Goal: Task Accomplishment & Management: Use online tool/utility

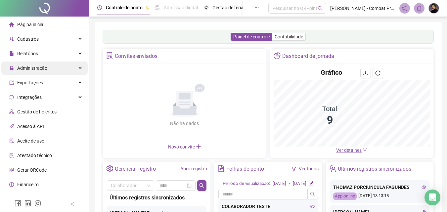
click at [39, 68] on span "Administração" at bounding box center [32, 68] width 30 height 5
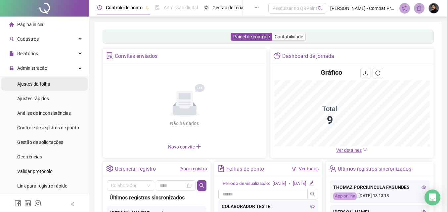
click at [42, 88] on div "Ajustes da folha" at bounding box center [33, 83] width 33 height 13
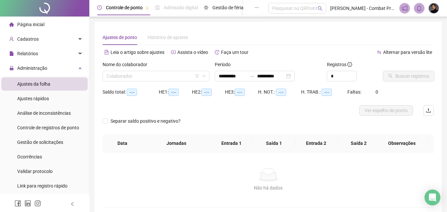
type input "**********"
click at [256, 76] on div at bounding box center [252, 75] width 11 height 5
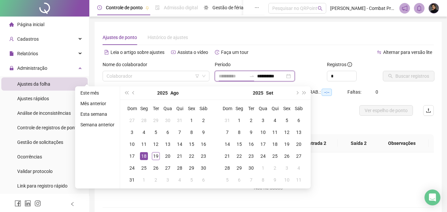
type input "**********"
click at [144, 156] on div "18" at bounding box center [144, 156] width 8 height 8
type input "**********"
click at [142, 158] on div "18" at bounding box center [144, 156] width 8 height 8
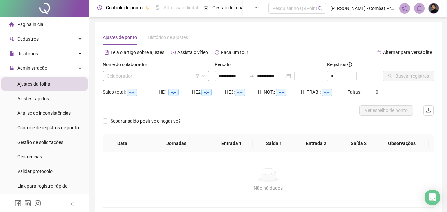
click at [168, 73] on input "search" at bounding box center [153, 76] width 93 height 10
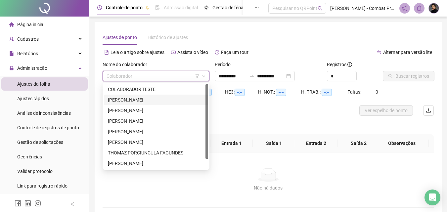
click at [137, 99] on div "[PERSON_NAME]" at bounding box center [156, 99] width 96 height 7
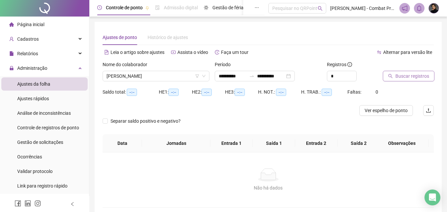
click at [408, 80] on button "Buscar registros" at bounding box center [409, 76] width 52 height 11
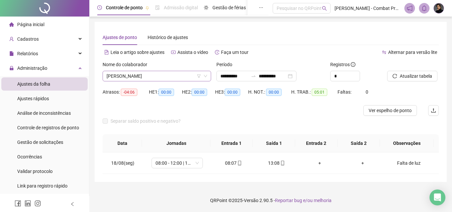
click at [155, 78] on span "[PERSON_NAME]" at bounding box center [157, 76] width 101 height 10
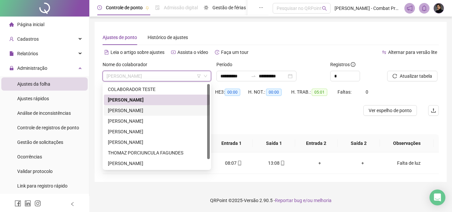
click at [132, 112] on div "[PERSON_NAME]" at bounding box center [157, 110] width 98 height 7
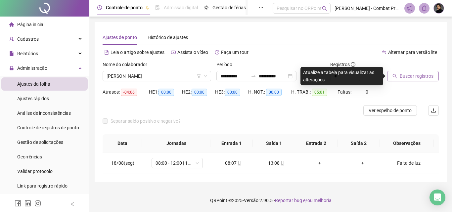
click at [407, 78] on span "Buscar registros" at bounding box center [417, 75] width 34 height 7
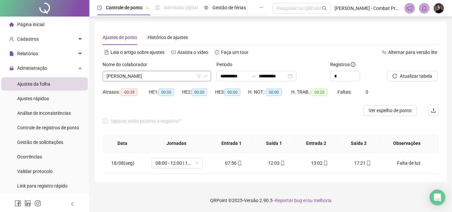
click at [205, 76] on icon "down" at bounding box center [206, 76] width 4 height 4
click at [139, 78] on span "[PERSON_NAME]" at bounding box center [157, 76] width 101 height 10
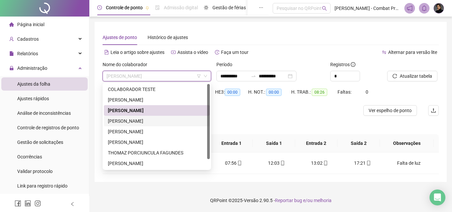
click at [135, 118] on div "[PERSON_NAME]" at bounding box center [157, 120] width 98 height 7
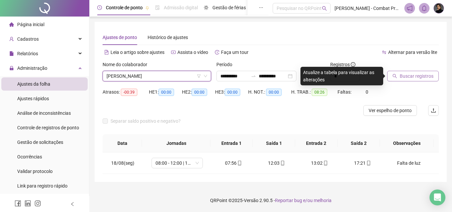
click at [411, 77] on span "Buscar registros" at bounding box center [417, 75] width 34 height 7
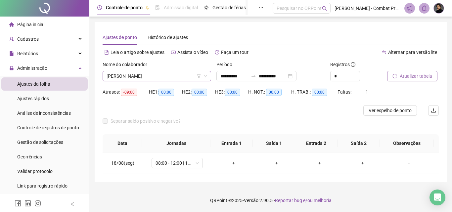
click at [167, 75] on span "[PERSON_NAME]" at bounding box center [157, 76] width 101 height 10
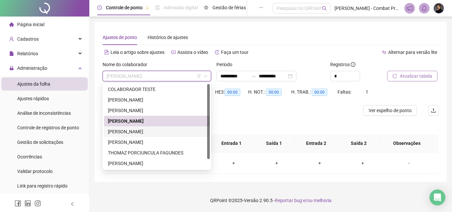
click at [136, 128] on div "[PERSON_NAME]" at bounding box center [157, 131] width 106 height 11
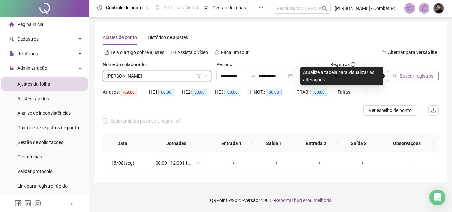
click at [415, 77] on span "Buscar registros" at bounding box center [417, 75] width 34 height 7
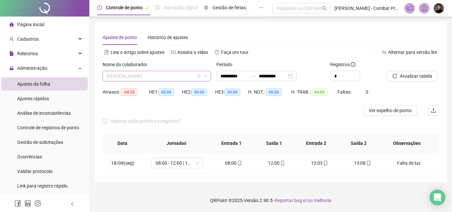
click at [163, 73] on span "[PERSON_NAME]" at bounding box center [157, 76] width 101 height 10
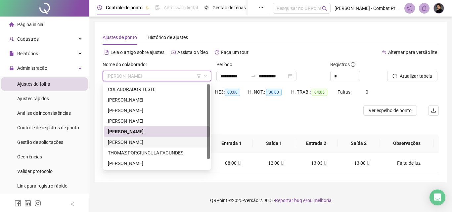
click at [134, 143] on div "[PERSON_NAME]" at bounding box center [157, 142] width 98 height 7
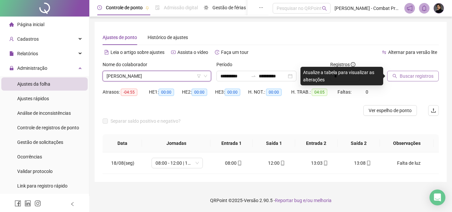
click at [415, 78] on span "Buscar registros" at bounding box center [417, 75] width 34 height 7
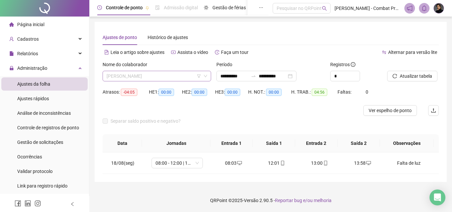
click at [145, 76] on span "[PERSON_NAME]" at bounding box center [157, 76] width 101 height 10
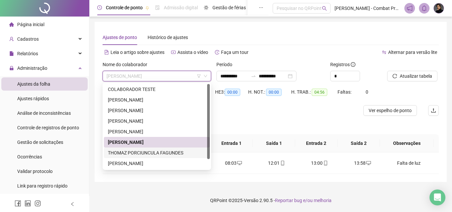
click at [134, 151] on div "THOMAZ PORCIUNCULA FAGUNDES" at bounding box center [157, 152] width 98 height 7
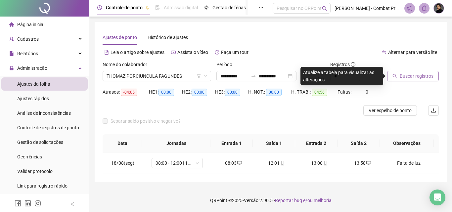
click at [420, 76] on span "Buscar registros" at bounding box center [417, 75] width 34 height 7
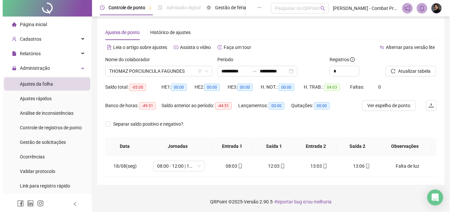
scroll to position [6, 0]
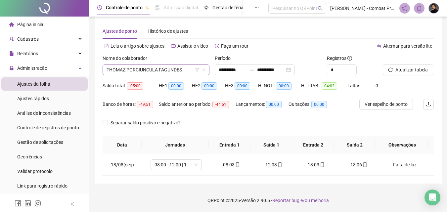
click at [155, 69] on span "THOMAZ PORCIUNCULA FAGUNDES" at bounding box center [156, 70] width 99 height 10
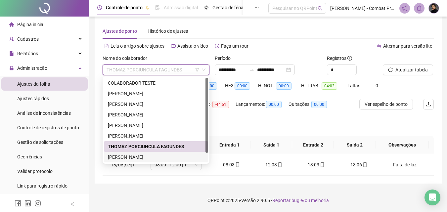
click at [123, 158] on div "[PERSON_NAME]" at bounding box center [156, 157] width 96 height 7
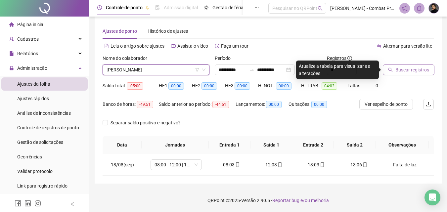
click at [419, 68] on span "Buscar registros" at bounding box center [412, 69] width 34 height 7
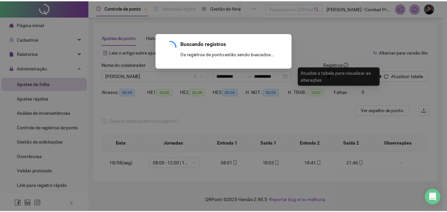
scroll to position [0, 0]
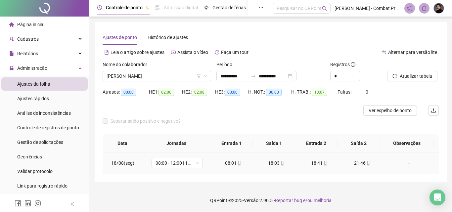
click at [271, 161] on div "18:03" at bounding box center [276, 163] width 32 height 7
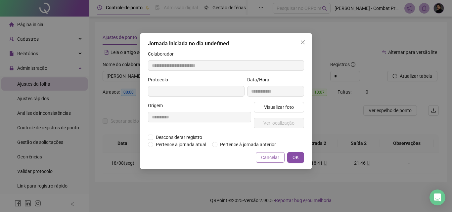
type input "**********"
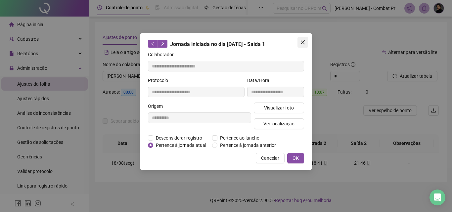
click at [299, 42] on span "Close" at bounding box center [303, 42] width 11 height 5
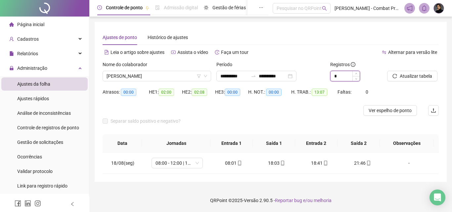
click at [341, 77] on input "*" at bounding box center [345, 76] width 29 height 10
click at [340, 77] on input "*" at bounding box center [345, 76] width 29 height 10
click at [356, 71] on div "*" at bounding box center [345, 76] width 30 height 11
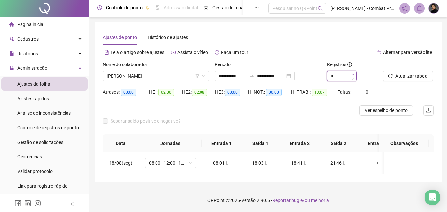
type input "*"
click at [353, 72] on span "Increase Value" at bounding box center [352, 74] width 7 height 6
click at [307, 124] on div "Separar saldo positivo e negativo?" at bounding box center [268, 125] width 331 height 19
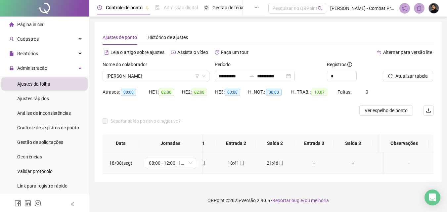
click at [315, 162] on div "+" at bounding box center [314, 163] width 28 height 7
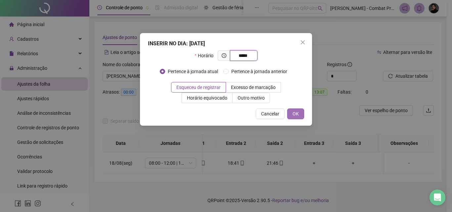
type input "*****"
click at [291, 114] on button "OK" at bounding box center [295, 114] width 17 height 11
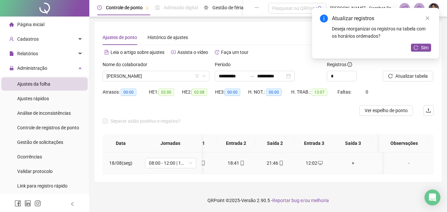
click at [349, 163] on div "+" at bounding box center [353, 163] width 28 height 7
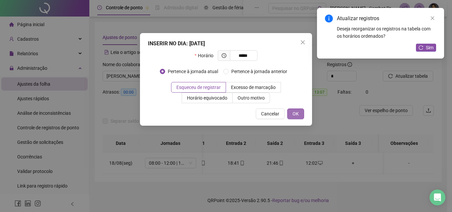
type input "*****"
click at [298, 117] on span "OK" at bounding box center [296, 113] width 6 height 7
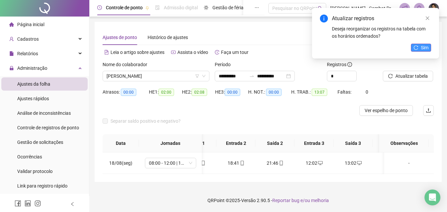
click at [430, 46] on button "Sim" at bounding box center [421, 48] width 20 height 8
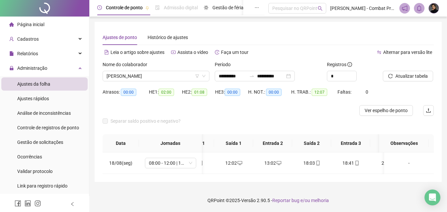
scroll to position [0, 0]
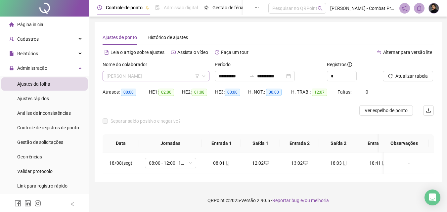
click at [124, 77] on span "[PERSON_NAME]" at bounding box center [156, 76] width 99 height 10
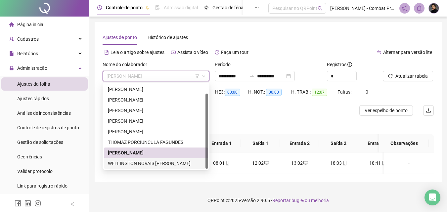
click at [129, 161] on div "WELLINGTON NOVAIS [PERSON_NAME]" at bounding box center [156, 163] width 96 height 7
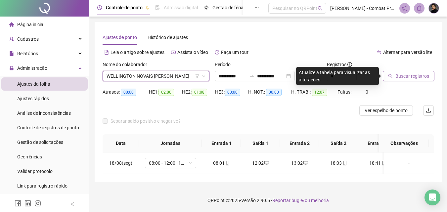
click at [420, 74] on span "Buscar registros" at bounding box center [412, 75] width 34 height 7
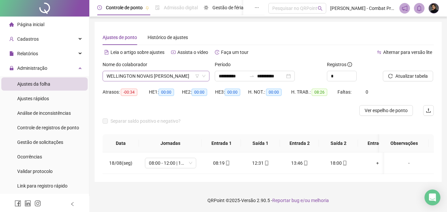
click at [168, 78] on span "WELLINGTON NOVAIS [PERSON_NAME]" at bounding box center [156, 76] width 99 height 10
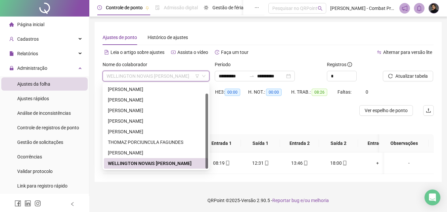
click at [176, 162] on div "WELLINGTON NOVAIS [PERSON_NAME]" at bounding box center [156, 163] width 96 height 7
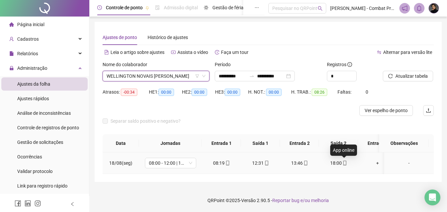
click at [343, 165] on icon "mobile" at bounding box center [344, 163] width 3 height 5
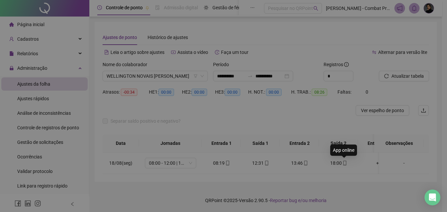
type input "**********"
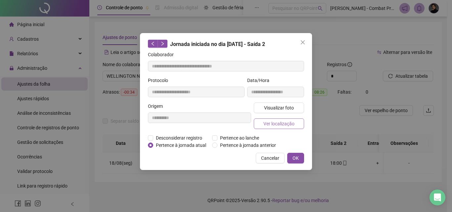
click at [274, 123] on span "Ver localização" at bounding box center [278, 123] width 31 height 7
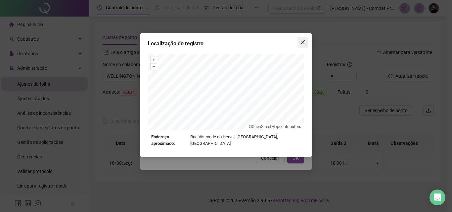
click at [303, 41] on icon "close" at bounding box center [302, 42] width 5 height 5
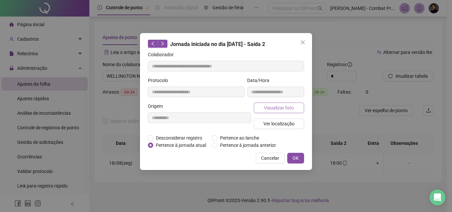
click at [298, 110] on button "Visualizar foto" at bounding box center [279, 108] width 50 height 11
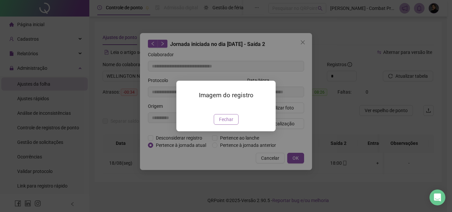
click at [226, 123] on span "Fechar" at bounding box center [226, 119] width 14 height 7
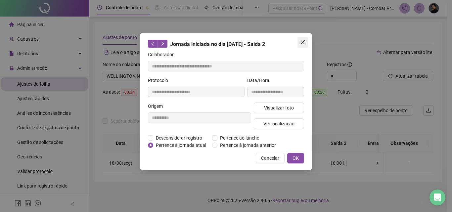
click at [303, 43] on icon "close" at bounding box center [303, 42] width 4 height 4
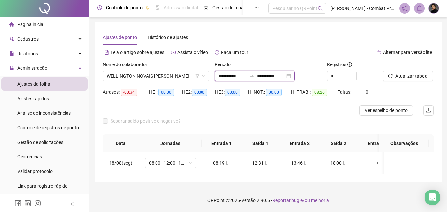
click at [233, 73] on input "**********" at bounding box center [233, 75] width 28 height 7
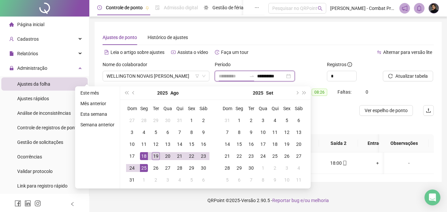
type input "**********"
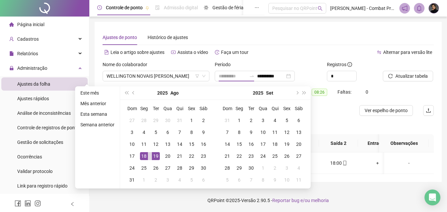
click at [157, 155] on div "19" at bounding box center [156, 156] width 8 height 8
click at [275, 73] on input "**********" at bounding box center [271, 75] width 28 height 7
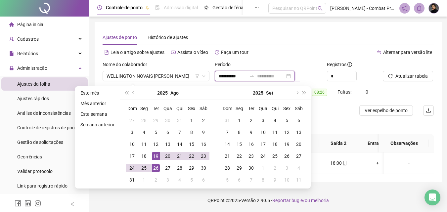
type input "**********"
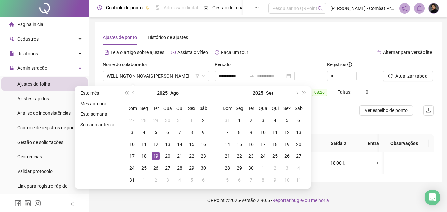
click at [155, 155] on div "19" at bounding box center [156, 156] width 8 height 8
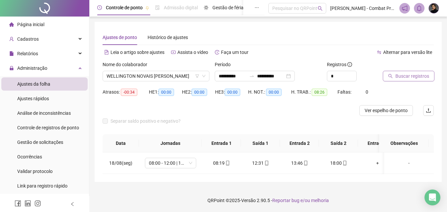
click at [417, 72] on button "Buscar registros" at bounding box center [409, 76] width 52 height 11
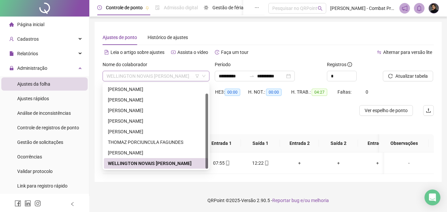
click at [153, 77] on span "WELLINGTON NOVAIS [PERSON_NAME]" at bounding box center [156, 76] width 99 height 10
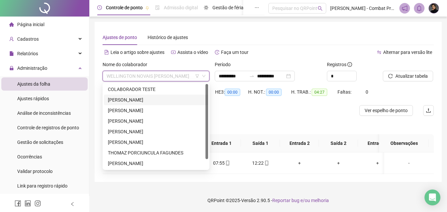
click at [145, 98] on div "[PERSON_NAME]" at bounding box center [156, 99] width 96 height 7
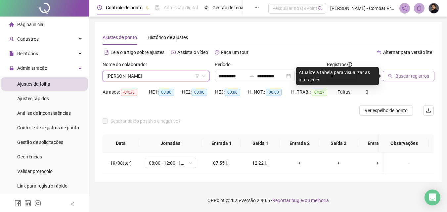
click at [421, 79] on span "Buscar registros" at bounding box center [412, 75] width 34 height 7
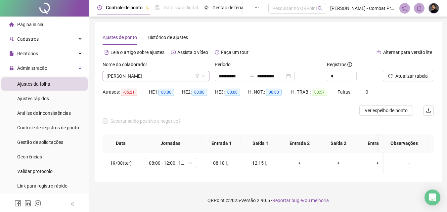
click at [157, 77] on span "[PERSON_NAME]" at bounding box center [156, 76] width 99 height 10
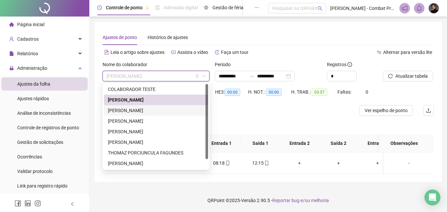
click at [140, 112] on div "[PERSON_NAME]" at bounding box center [156, 110] width 96 height 7
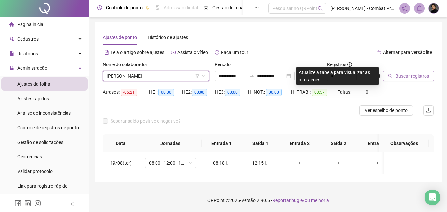
click at [431, 77] on button "Buscar registros" at bounding box center [409, 76] width 52 height 11
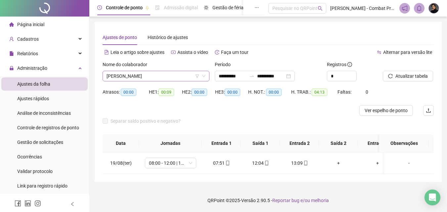
click at [142, 78] on span "[PERSON_NAME]" at bounding box center [156, 76] width 99 height 10
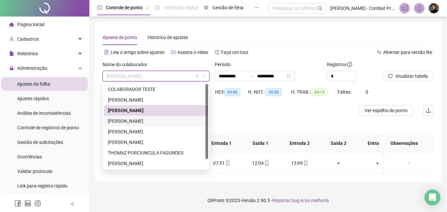
click at [135, 124] on div "[PERSON_NAME]" at bounding box center [156, 120] width 96 height 7
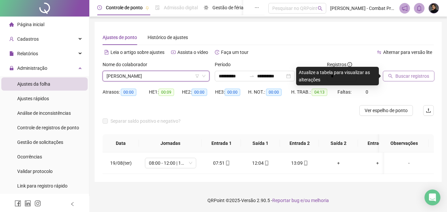
click at [427, 78] on span "Buscar registros" at bounding box center [412, 75] width 34 height 7
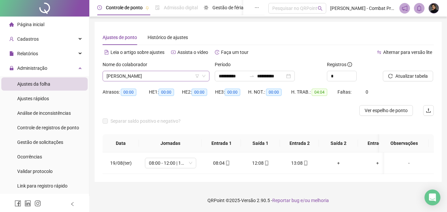
click at [148, 73] on span "[PERSON_NAME]" at bounding box center [156, 76] width 99 height 10
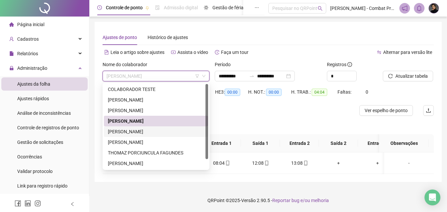
click at [128, 132] on div "[PERSON_NAME]" at bounding box center [156, 131] width 96 height 7
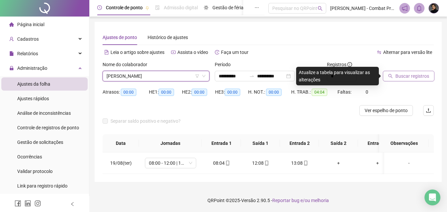
click at [417, 75] on span "Buscar registros" at bounding box center [412, 75] width 34 height 7
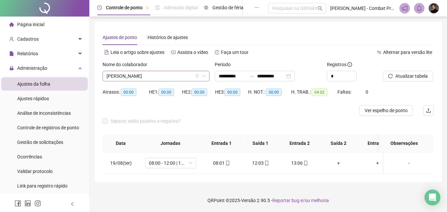
click at [131, 80] on span "[PERSON_NAME]" at bounding box center [156, 76] width 99 height 10
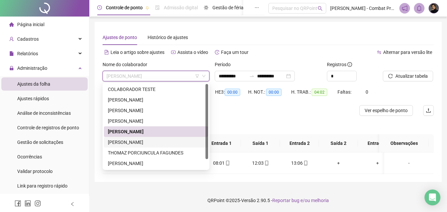
click at [133, 142] on div "[PERSON_NAME]" at bounding box center [156, 142] width 96 height 7
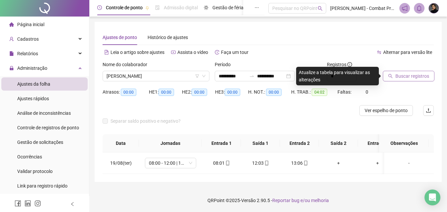
click at [417, 77] on span "Buscar registros" at bounding box center [412, 75] width 34 height 7
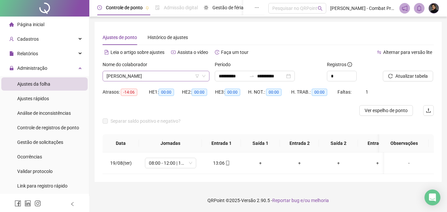
click at [126, 77] on span "[PERSON_NAME]" at bounding box center [156, 76] width 99 height 10
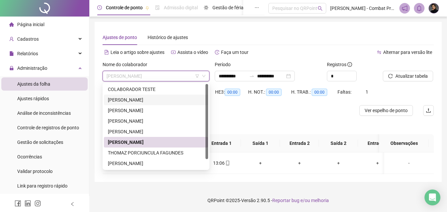
click at [130, 98] on div "[PERSON_NAME]" at bounding box center [156, 99] width 96 height 7
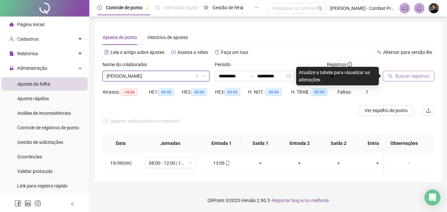
click at [403, 80] on button "Buscar registros" at bounding box center [409, 76] width 52 height 11
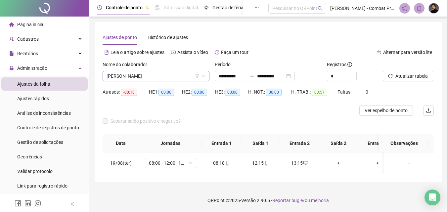
click at [150, 79] on span "[PERSON_NAME]" at bounding box center [156, 76] width 99 height 10
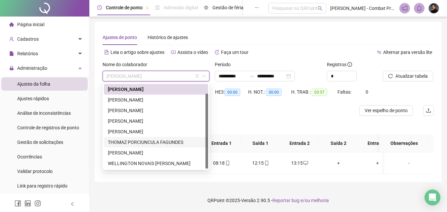
scroll to position [3, 0]
click at [136, 128] on div "[PERSON_NAME]" at bounding box center [156, 131] width 96 height 7
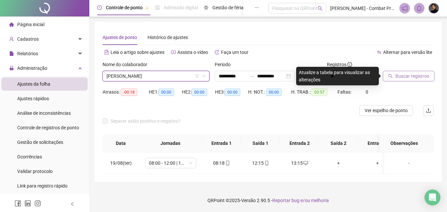
click at [416, 72] on span "Buscar registros" at bounding box center [412, 75] width 34 height 7
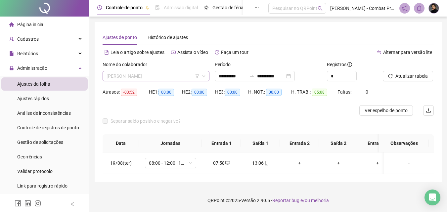
click at [201, 71] on span "[PERSON_NAME]" at bounding box center [156, 76] width 99 height 10
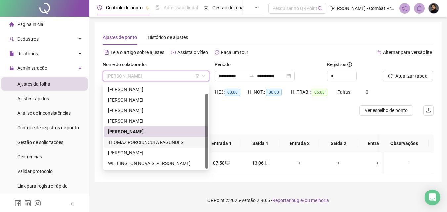
click at [137, 141] on div "THOMAZ PORCIUNCULA FAGUNDES" at bounding box center [156, 142] width 96 height 7
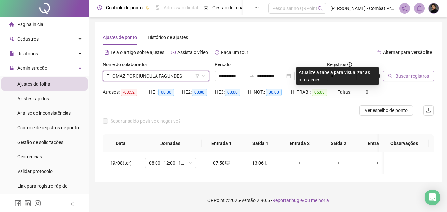
click at [423, 76] on span "Buscar registros" at bounding box center [412, 75] width 34 height 7
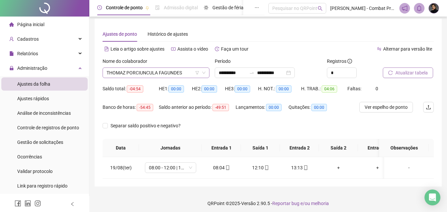
click at [204, 72] on icon "down" at bounding box center [204, 73] width 4 height 4
click at [183, 70] on span "THOMAZ PORCIUNCULA FAGUNDES" at bounding box center [156, 73] width 99 height 10
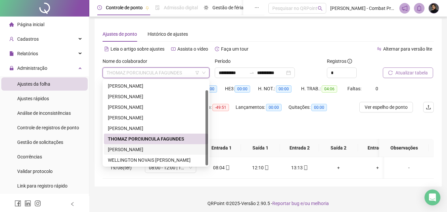
click at [166, 149] on div "[PERSON_NAME]" at bounding box center [156, 149] width 96 height 7
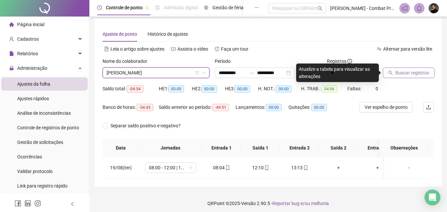
click at [409, 70] on span "Buscar registros" at bounding box center [412, 72] width 34 height 7
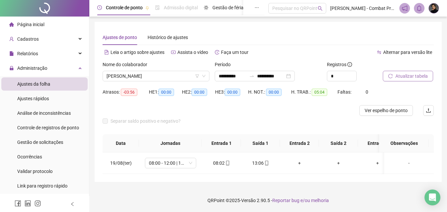
click at [420, 75] on span "Atualizar tabela" at bounding box center [411, 75] width 32 height 7
click at [135, 71] on span "[PERSON_NAME]" at bounding box center [156, 76] width 99 height 10
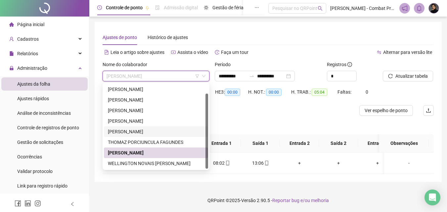
click at [140, 130] on div "[PERSON_NAME]" at bounding box center [156, 131] width 96 height 7
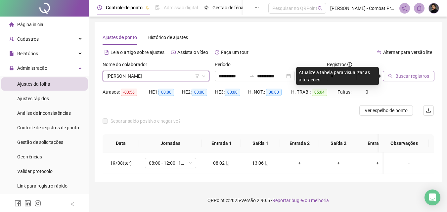
click at [423, 75] on span "Buscar registros" at bounding box center [412, 75] width 34 height 7
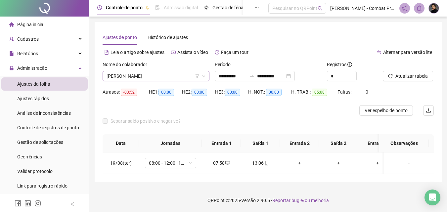
click at [135, 72] on span "[PERSON_NAME]" at bounding box center [156, 76] width 99 height 10
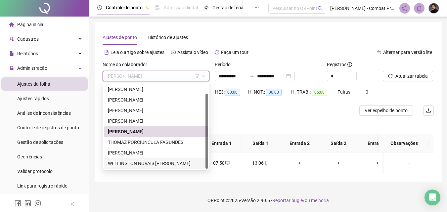
click at [142, 161] on div "WELLINGTON NOVAIS [PERSON_NAME]" at bounding box center [156, 163] width 96 height 7
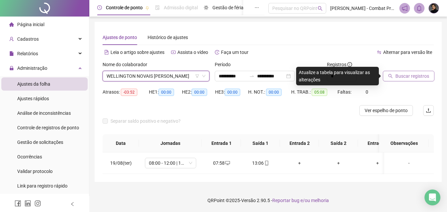
click at [418, 75] on span "Buscar registros" at bounding box center [412, 75] width 34 height 7
